Goal: Information Seeking & Learning: Learn about a topic

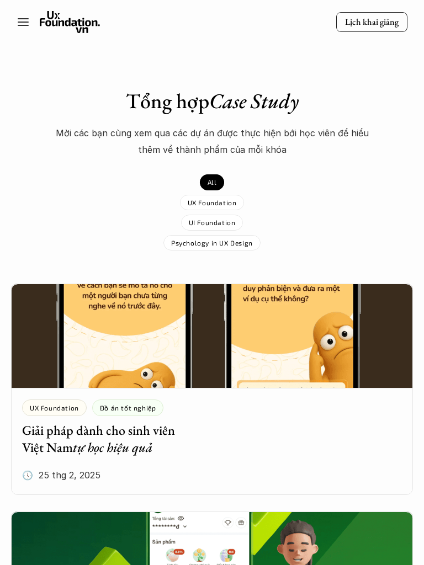
click at [24, 23] on icon at bounding box center [23, 21] width 13 height 13
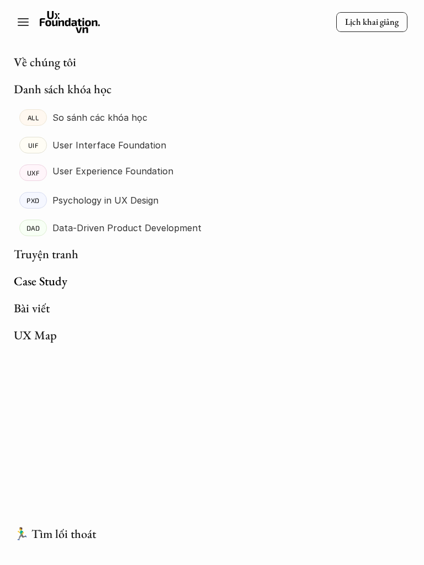
click at [24, 23] on icon at bounding box center [23, 21] width 13 height 13
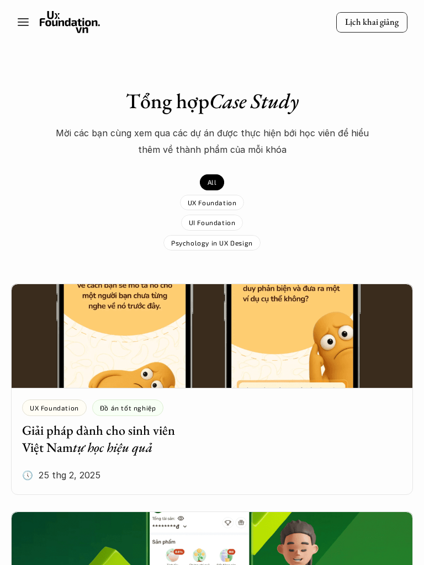
click at [23, 22] on line at bounding box center [23, 22] width 10 height 0
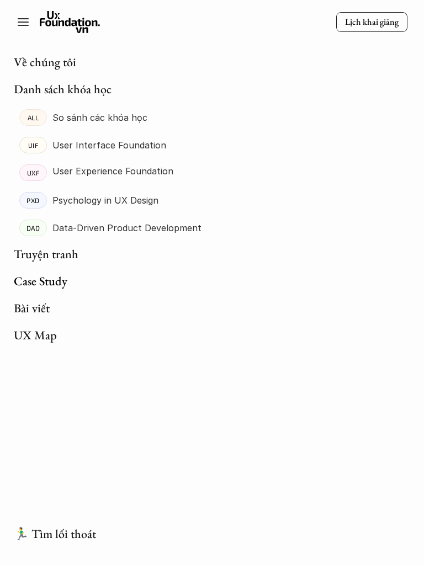
click at [63, 539] on link "🏃‍♂️ Tìm lối thoát" at bounding box center [55, 534] width 82 height 16
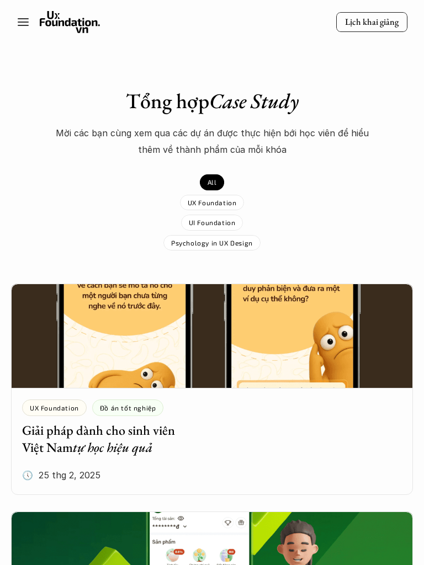
click at [23, 23] on icon at bounding box center [23, 21] width 13 height 13
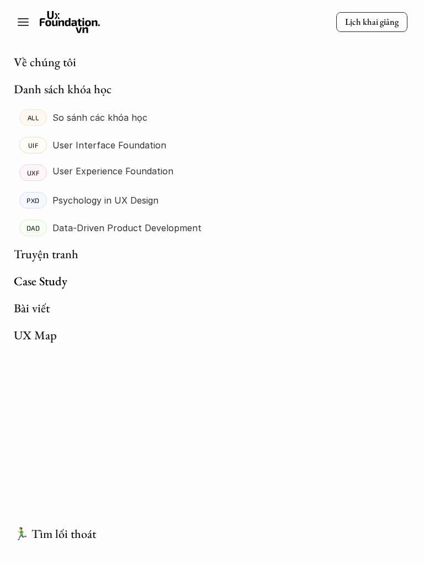
click at [49, 535] on link "🏃‍♂️ Tìm lối thoát" at bounding box center [55, 534] width 82 height 16
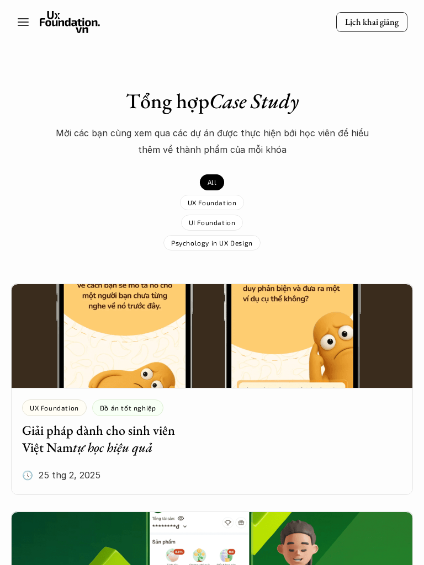
click at [20, 25] on line at bounding box center [23, 25] width 10 height 0
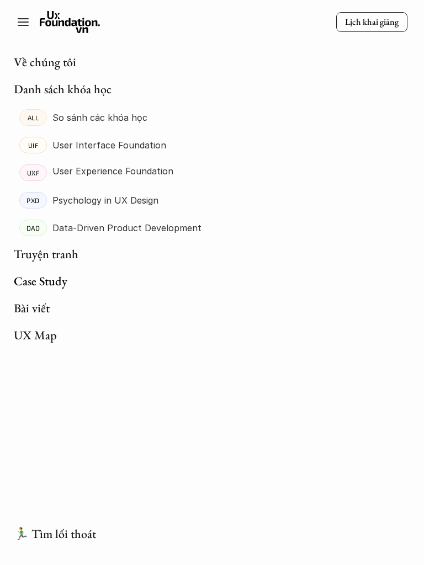
click at [77, 93] on link "Danh sách khóa học" at bounding box center [63, 89] width 98 height 16
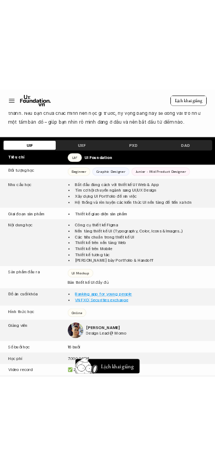
scroll to position [404, 0]
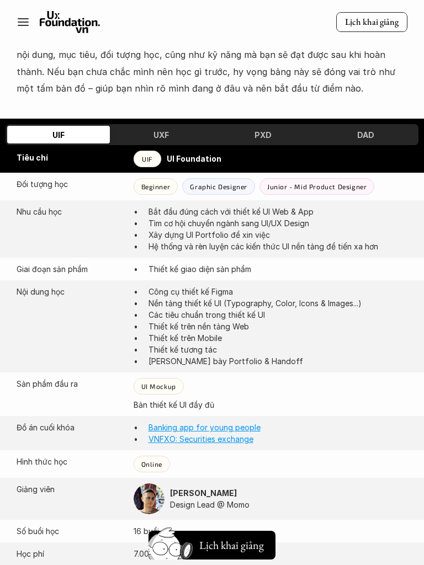
click at [173, 139] on div "UXF" at bounding box center [161, 135] width 103 height 18
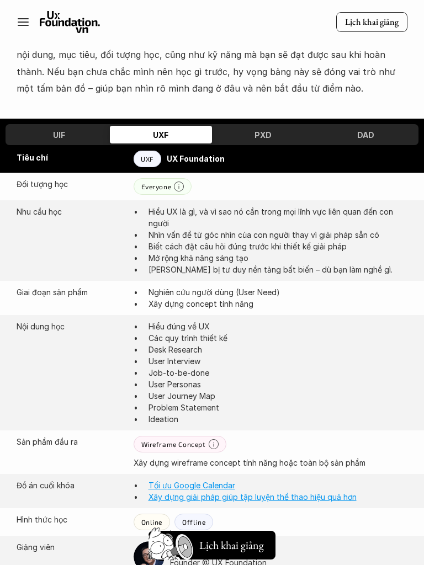
click at [287, 133] on div "PXD" at bounding box center [263, 135] width 103 height 18
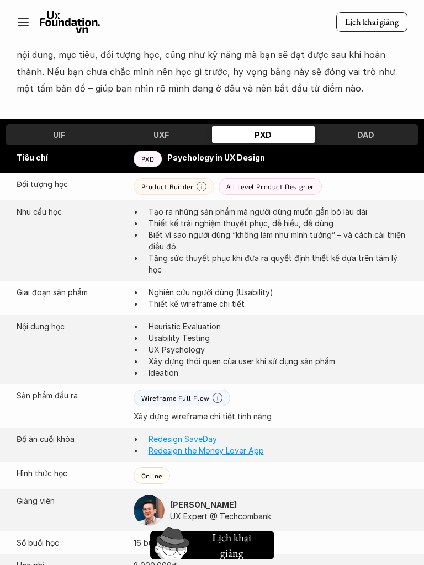
click at [349, 140] on div "DAD" at bounding box center [366, 135] width 103 height 18
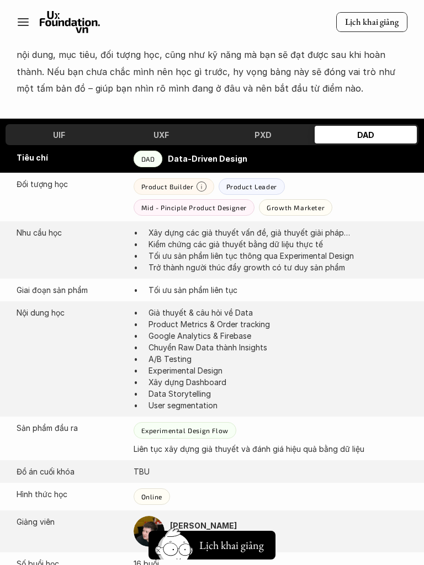
click at [89, 140] on div "UIF" at bounding box center [58, 135] width 103 height 18
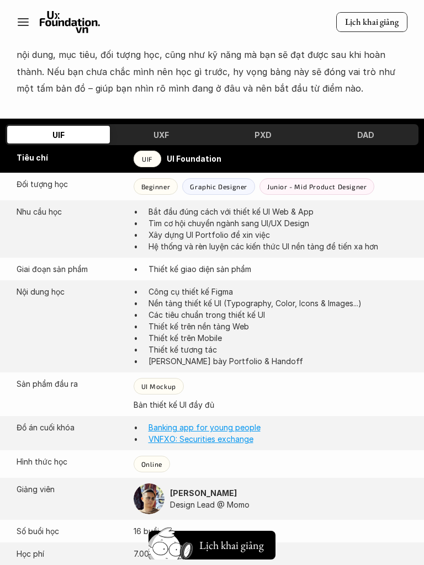
click at [178, 137] on div "UXF" at bounding box center [161, 135] width 103 height 18
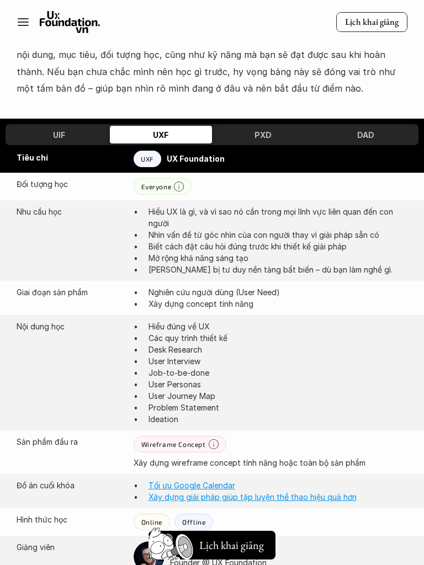
click at [257, 139] on h3 "PXD" at bounding box center [263, 134] width 17 height 9
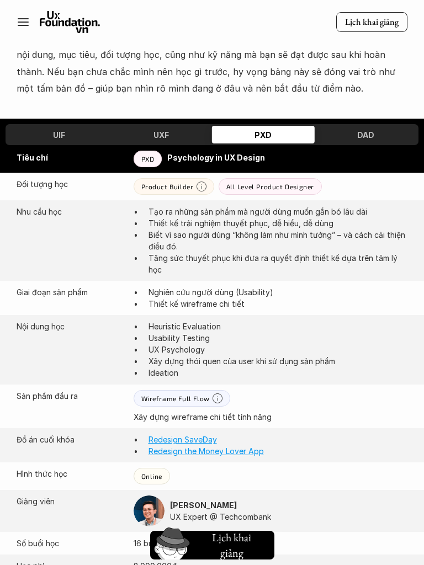
click at [325, 135] on div "DAD" at bounding box center [366, 135] width 103 height 18
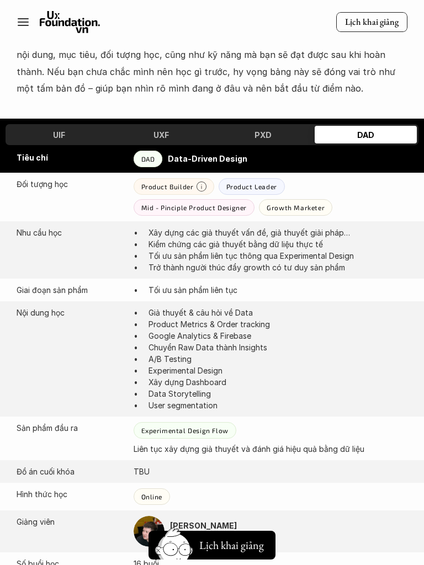
click at [59, 133] on h3 "UIF" at bounding box center [59, 134] width 12 height 9
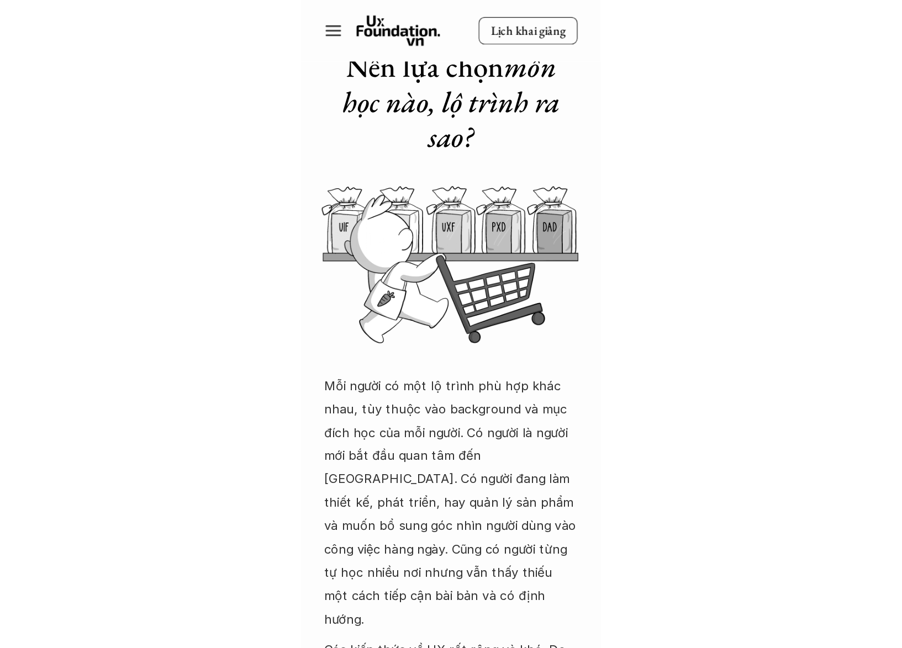
scroll to position [69, 0]
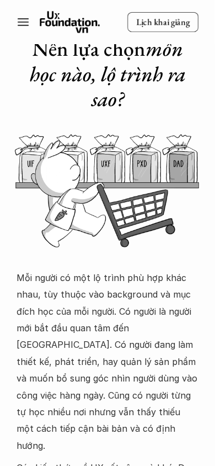
click at [23, 25] on line at bounding box center [23, 25] width 10 height 0
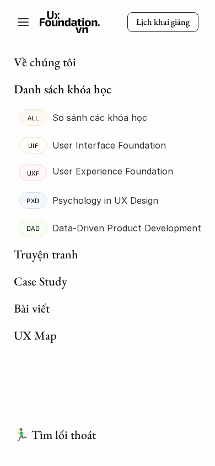
click at [25, 24] on icon at bounding box center [23, 21] width 13 height 13
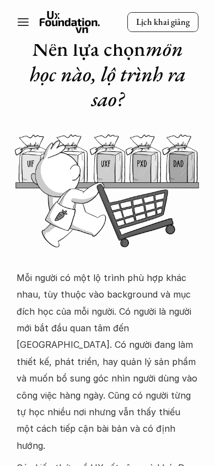
click at [14, 15] on div "Lịch khai giảng" at bounding box center [107, 22] width 215 height 22
click at [20, 22] on line at bounding box center [23, 22] width 10 height 0
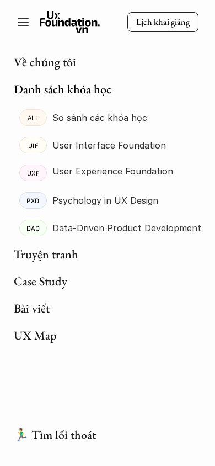
click at [20, 22] on line at bounding box center [23, 22] width 10 height 0
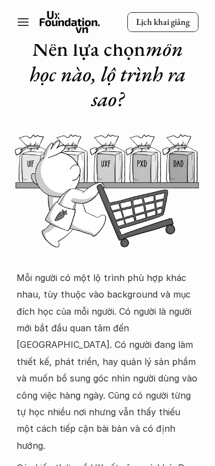
click at [23, 22] on line at bounding box center [23, 22] width 10 height 0
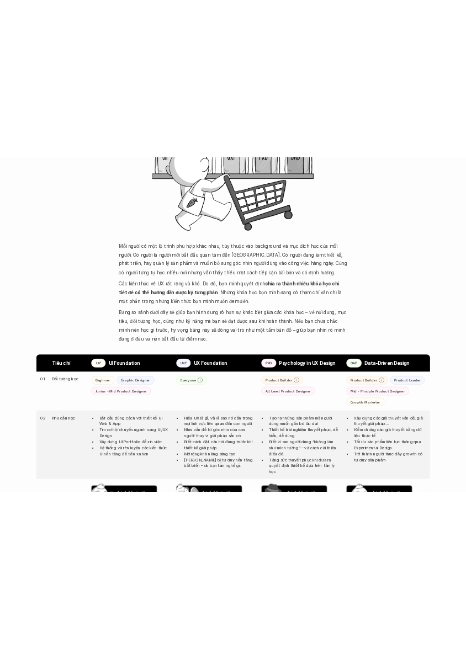
scroll to position [252, 0]
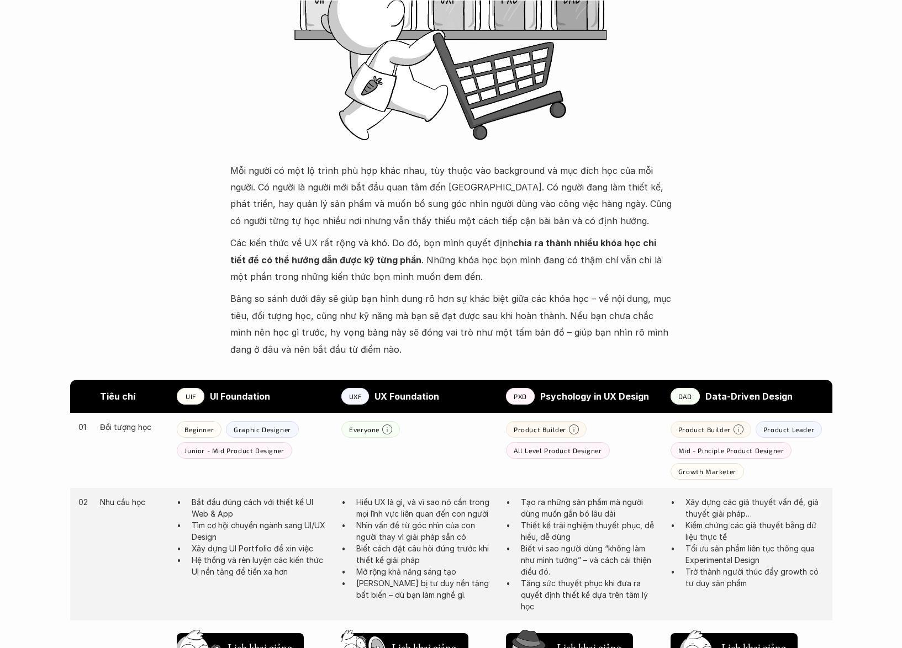
click at [423, 398] on strong "Psychology in UX Design" at bounding box center [594, 396] width 109 height 11
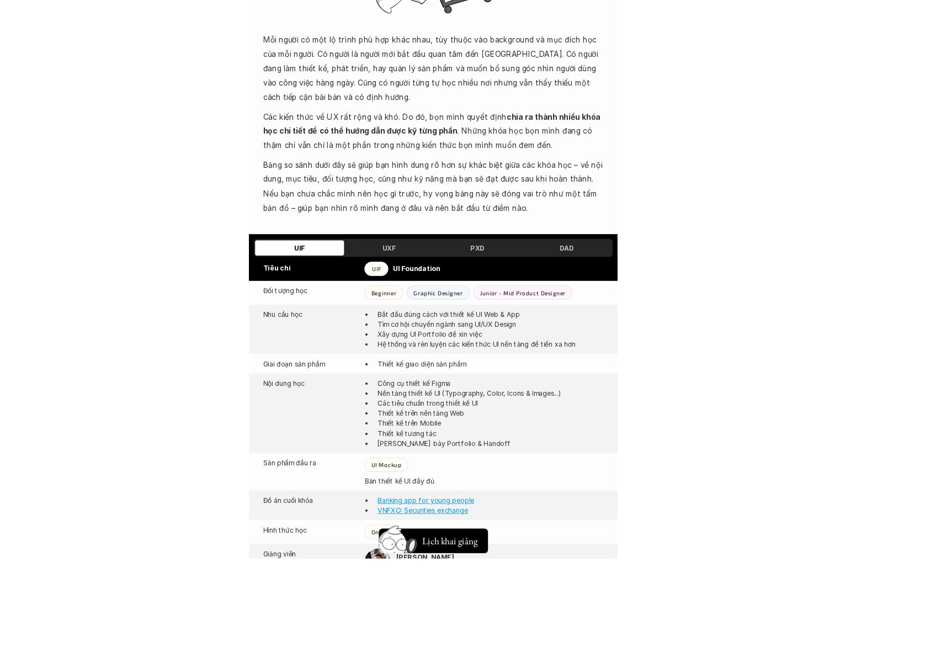
scroll to position [308, 0]
